Goal: Find specific page/section: Find specific page/section

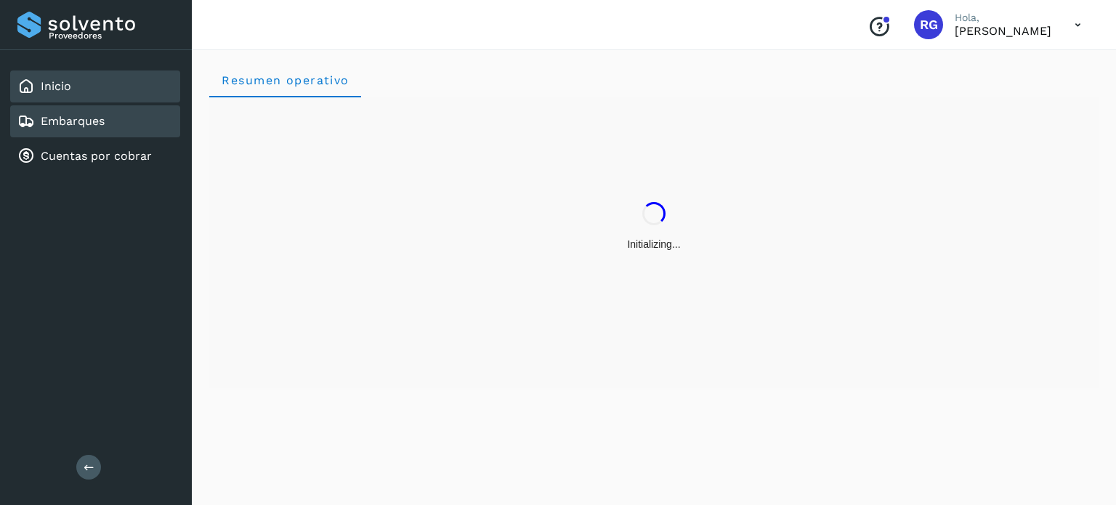
click at [56, 118] on link "Embarques" at bounding box center [73, 121] width 64 height 14
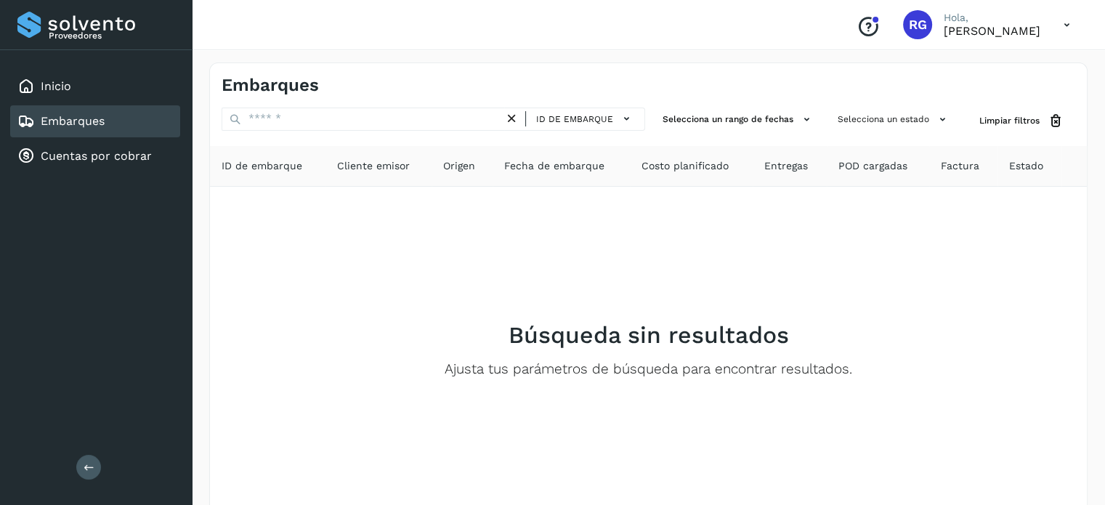
click at [56, 118] on link "Embarques" at bounding box center [73, 121] width 64 height 14
click at [82, 150] on link "Cuentas por cobrar" at bounding box center [96, 156] width 111 height 14
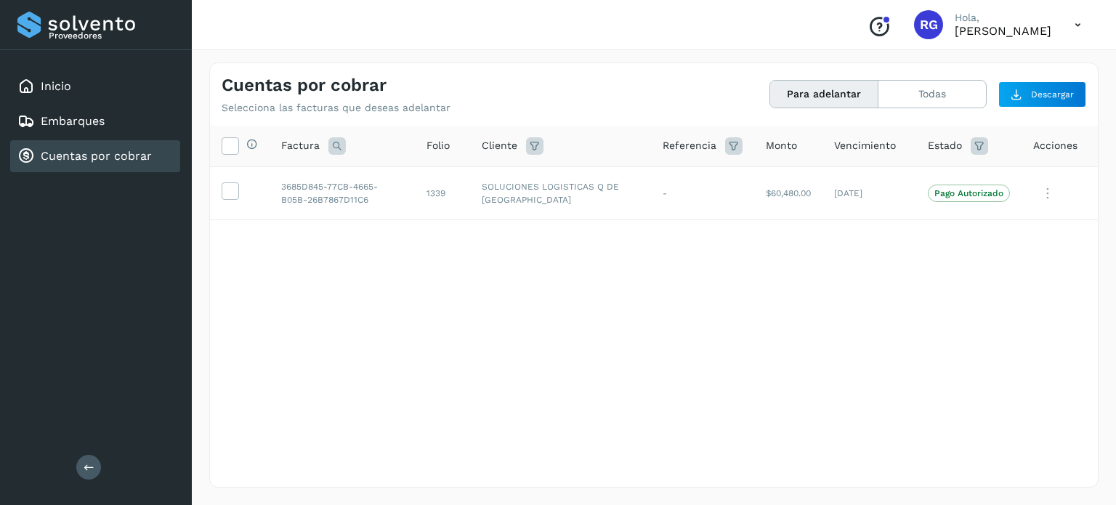
click at [799, 308] on div "Selecciona todas las facturas disponibles para adelanto Factura Folio Cliente R…" at bounding box center [654, 277] width 888 height 302
click at [794, 307] on div "Selecciona todas las facturas disponibles para adelanto Factura Folio Cliente R…" at bounding box center [654, 277] width 888 height 302
click at [922, 266] on div "Selecciona todas las facturas disponibles para adelanto Factura Folio Cliente R…" at bounding box center [654, 277] width 888 height 302
